Goal: Information Seeking & Learning: Learn about a topic

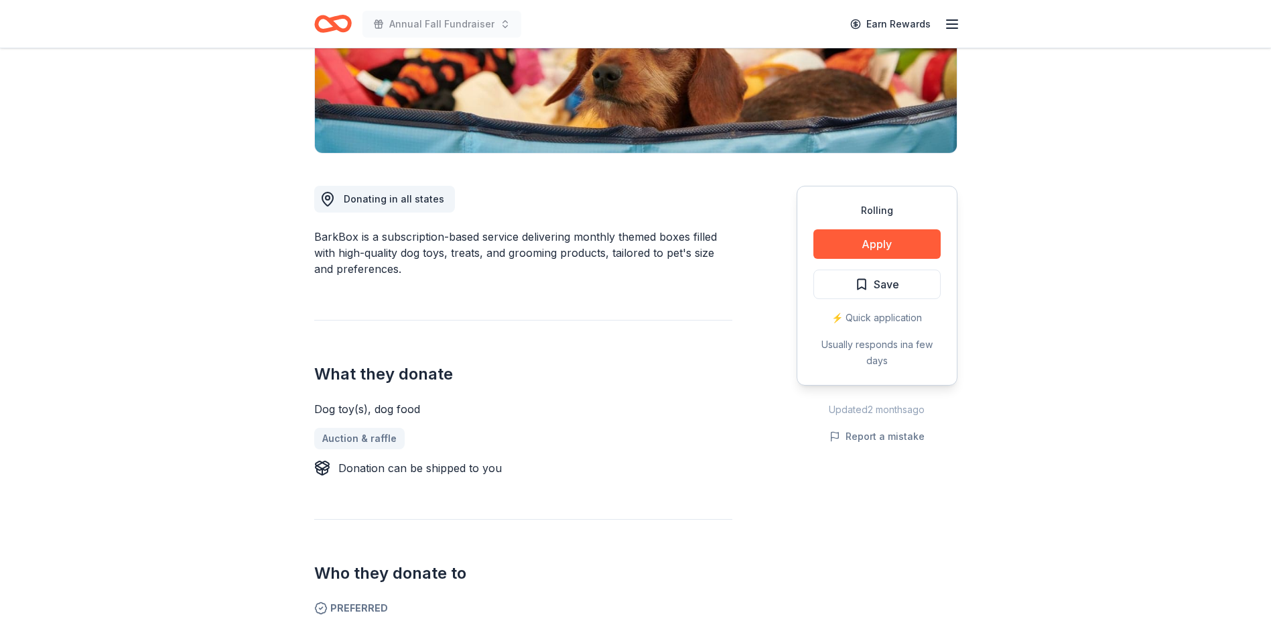
scroll to position [134, 0]
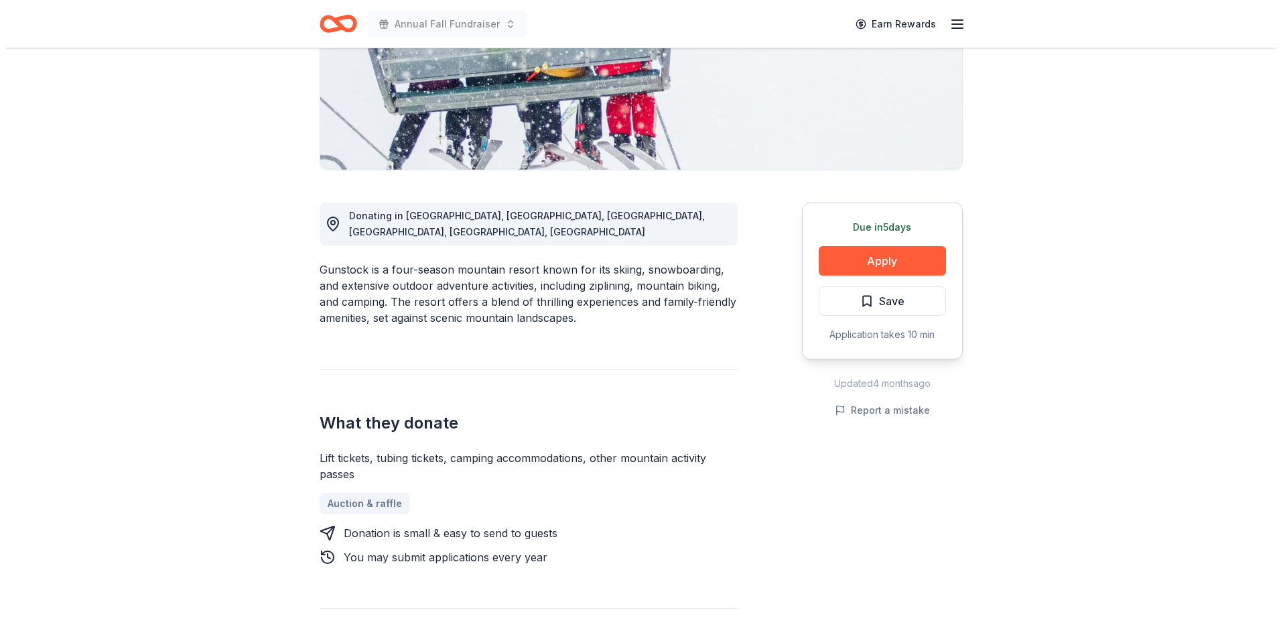
scroll to position [335, 0]
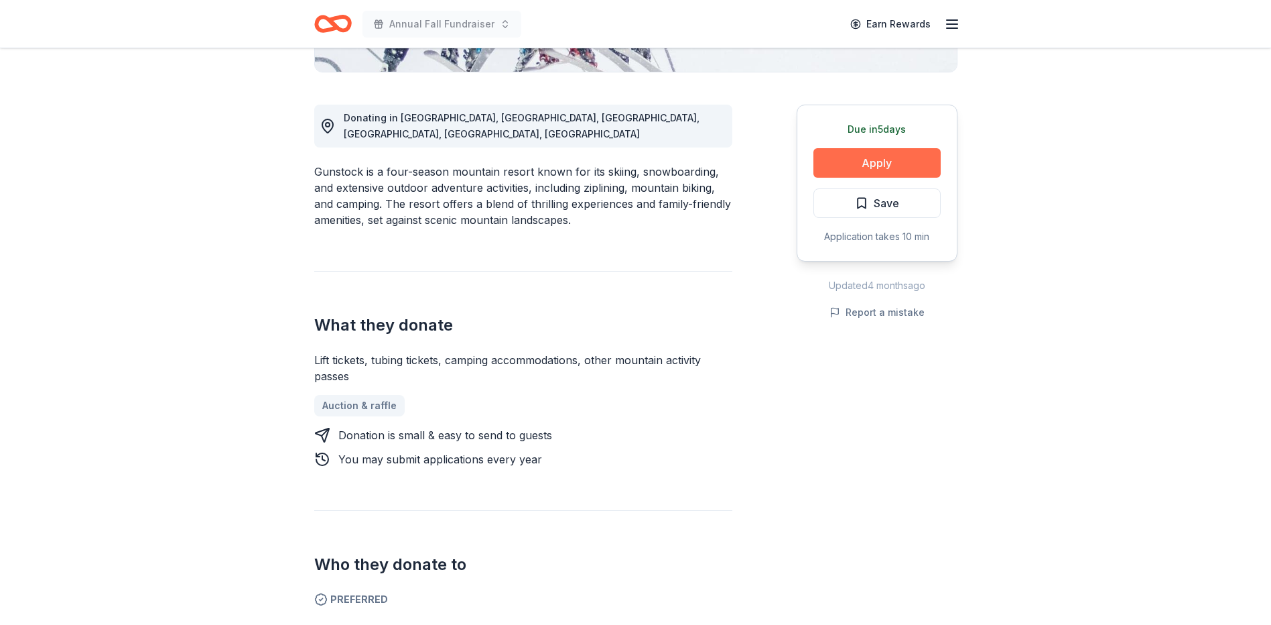
click at [918, 159] on button "Apply" at bounding box center [877, 162] width 127 height 29
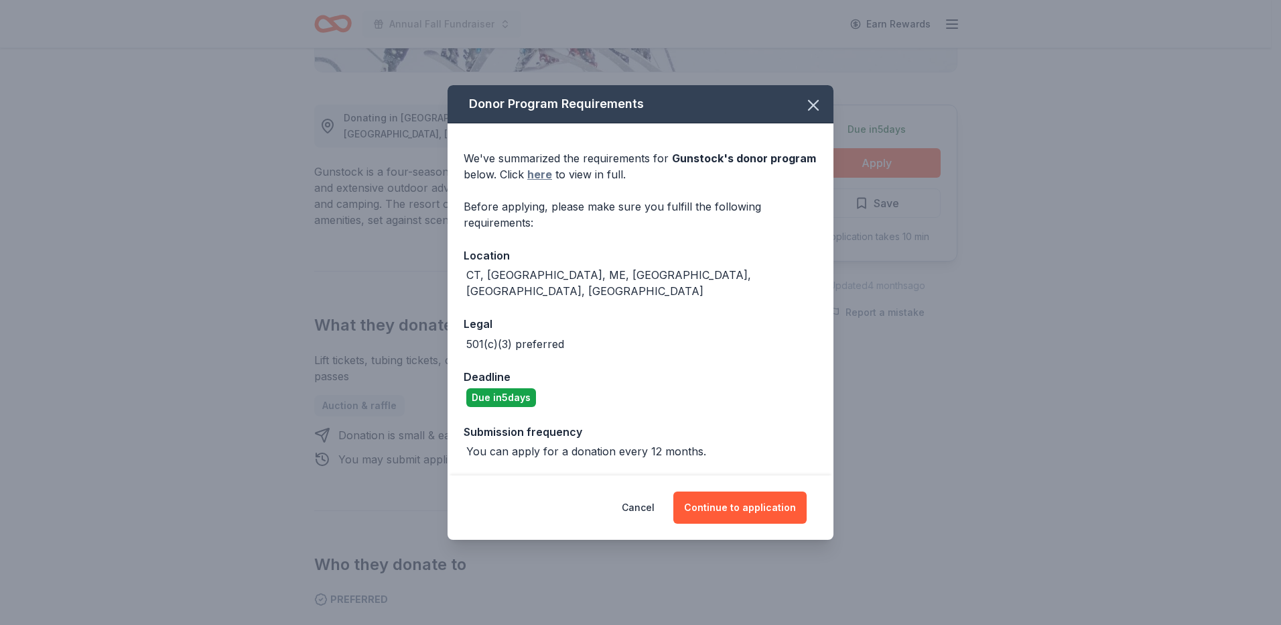
click at [542, 180] on link "here" at bounding box center [539, 174] width 25 height 16
